Goal: Information Seeking & Learning: Learn about a topic

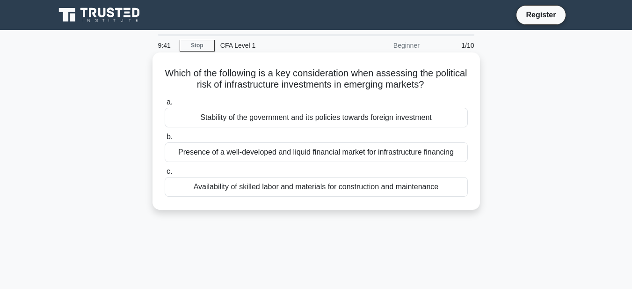
click at [354, 116] on div "Stability of the government and its policies towards foreign investment" at bounding box center [316, 118] width 303 height 20
click at [165, 105] on input "a. Stability of the government and its policies towards foreign investment" at bounding box center [165, 102] width 0 height 6
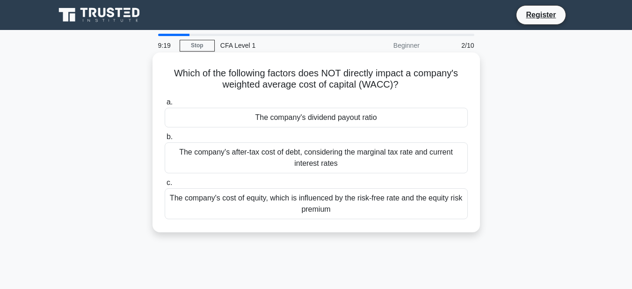
click at [386, 120] on div "The company's dividend payout ratio" at bounding box center [316, 118] width 303 height 20
click at [165, 105] on input "a. The company's dividend payout ratio" at bounding box center [165, 102] width 0 height 6
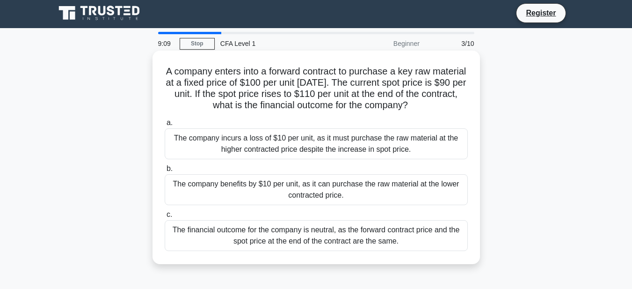
scroll to position [2, 0]
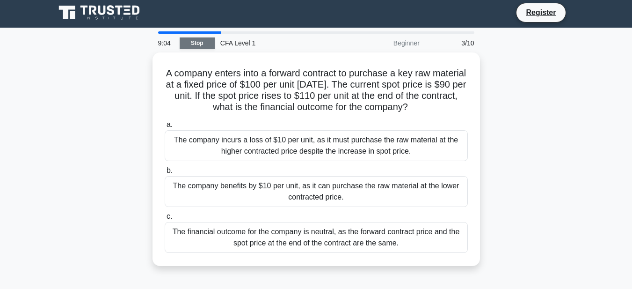
click at [204, 42] on link "Stop" at bounding box center [197, 43] width 35 height 12
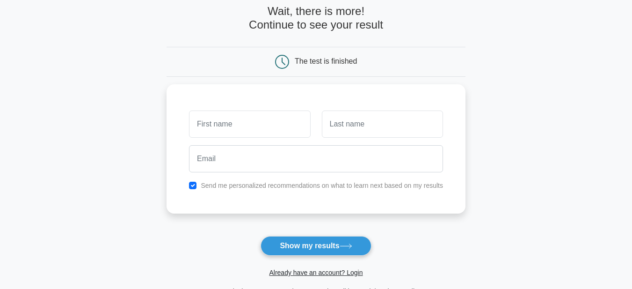
scroll to position [48, 0]
